Goal: Check status

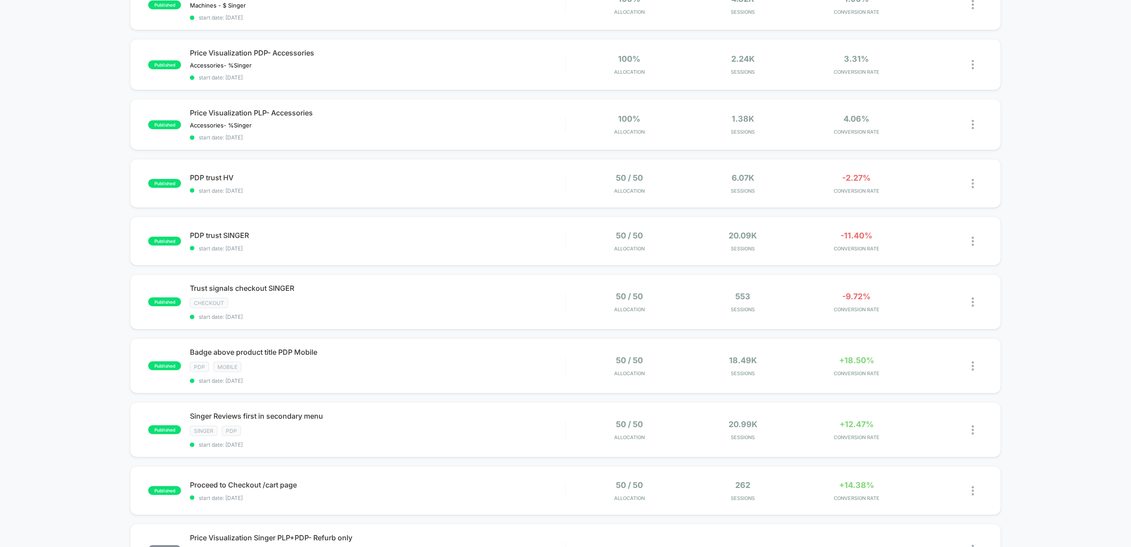
scroll to position [236, 0]
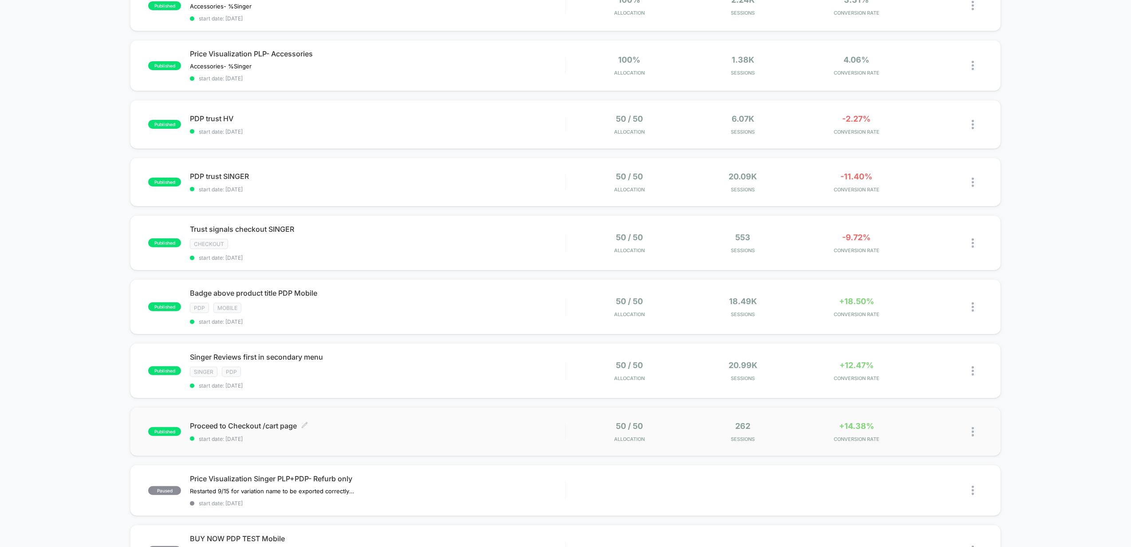
click at [433, 439] on span "start date: [DATE]" at bounding box center [377, 438] width 375 height 7
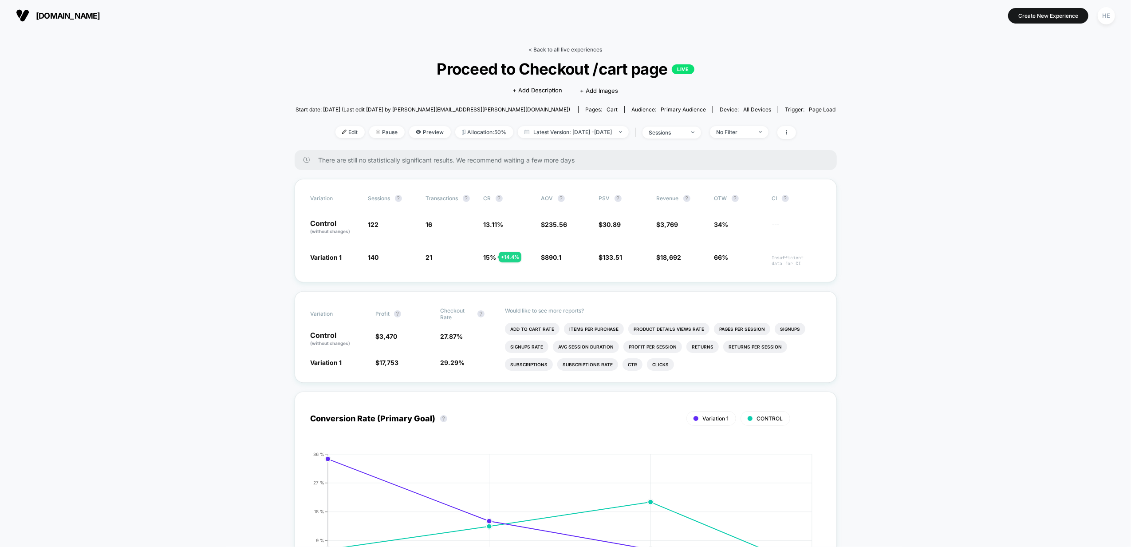
click at [563, 49] on link "< Back to all live experiences" at bounding box center [566, 49] width 74 height 7
